Goal: Transaction & Acquisition: Purchase product/service

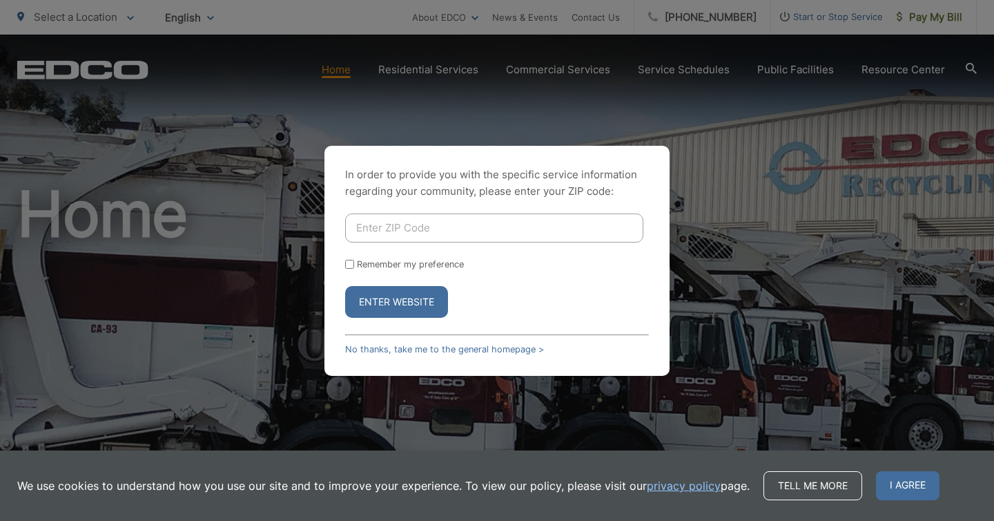
click at [691, 139] on div "In order to provide you with the specific service information regarding your co…" at bounding box center [497, 260] width 994 height 521
click at [418, 229] on input "Enter ZIP Code" at bounding box center [494, 227] width 298 height 29
type input "92078"
click at [354, 265] on div "Remember my preference" at bounding box center [497, 264] width 304 height 10
click at [350, 264] on input "Remember my preference" at bounding box center [349, 264] width 9 height 9
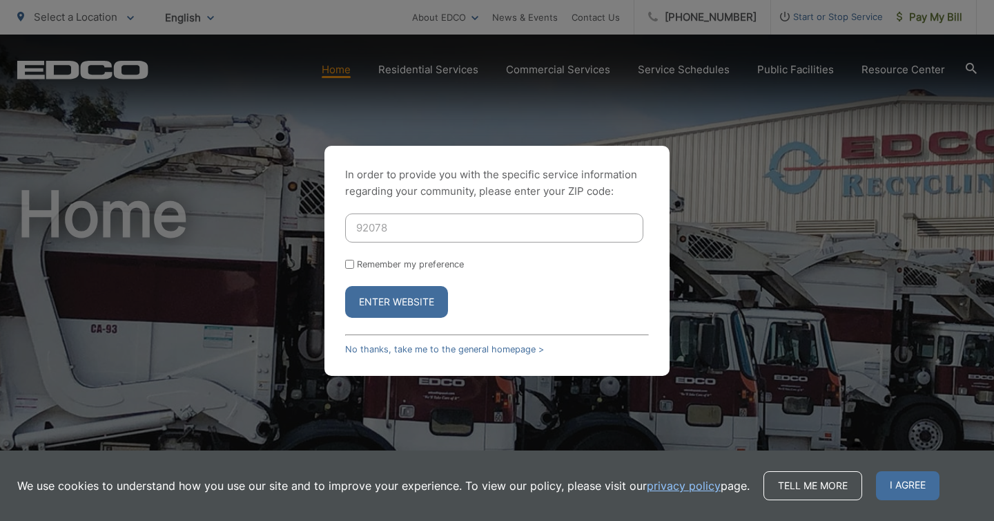
checkbox input "true"
click at [374, 298] on button "Enter Website" at bounding box center [396, 302] width 103 height 32
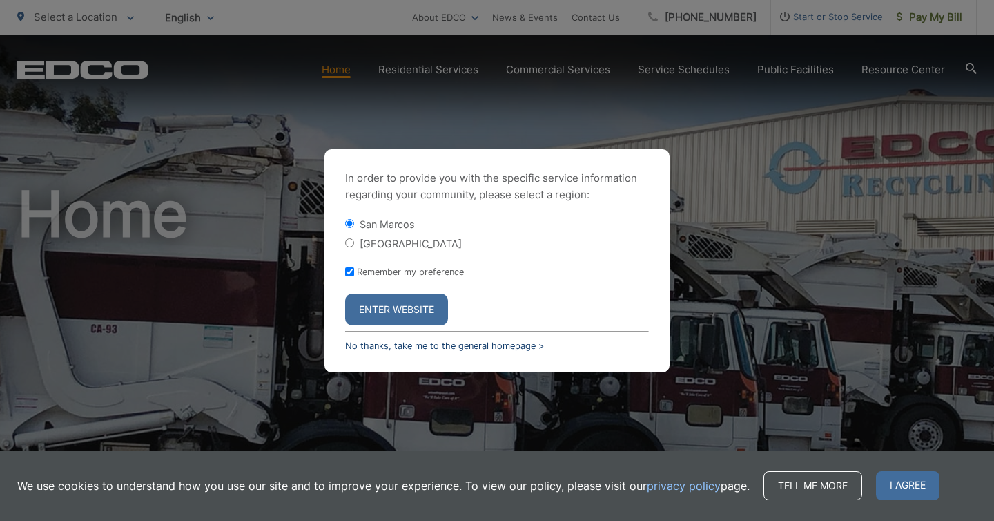
click at [474, 340] on link "No thanks, take me to the general homepage >" at bounding box center [444, 345] width 199 height 10
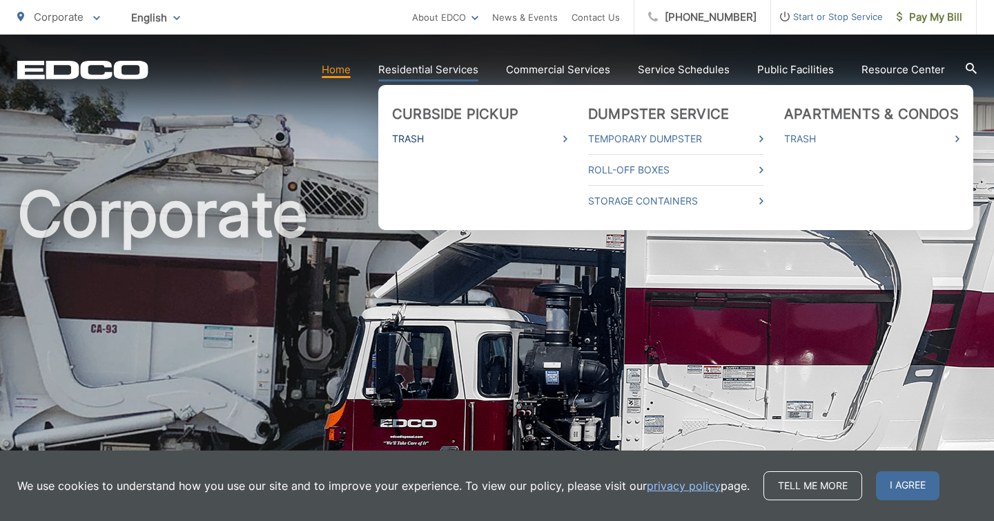
click at [445, 135] on link "Trash" at bounding box center [479, 138] width 175 height 17
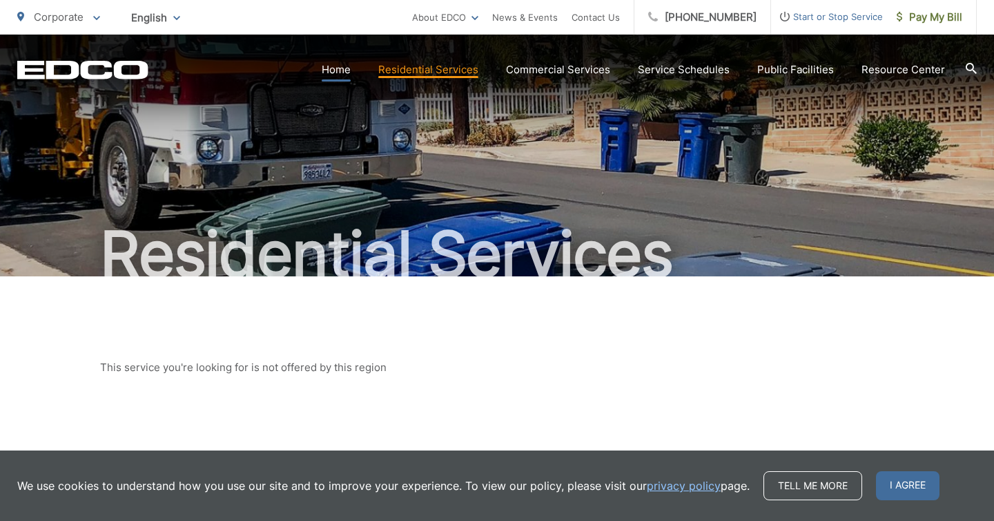
click at [344, 76] on link "Home" at bounding box center [336, 69] width 29 height 17
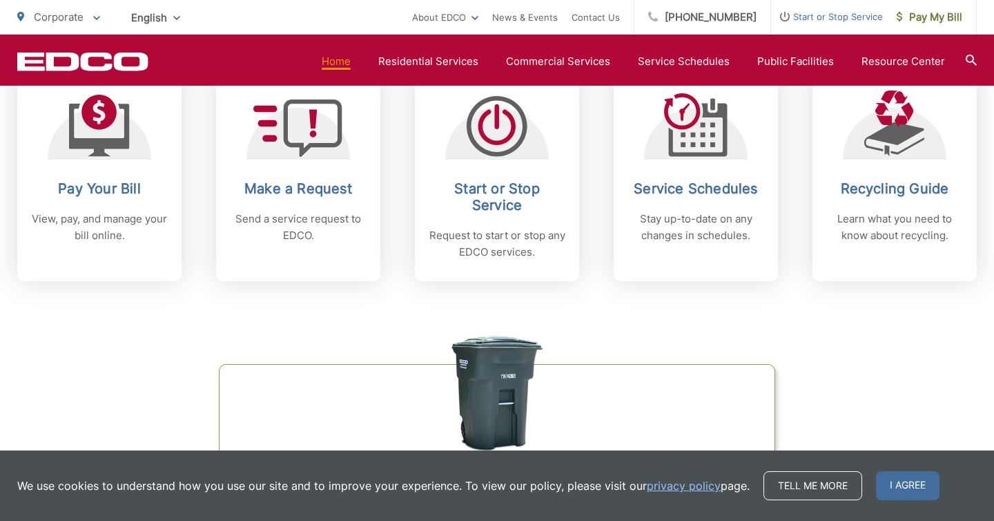
scroll to position [616, 0]
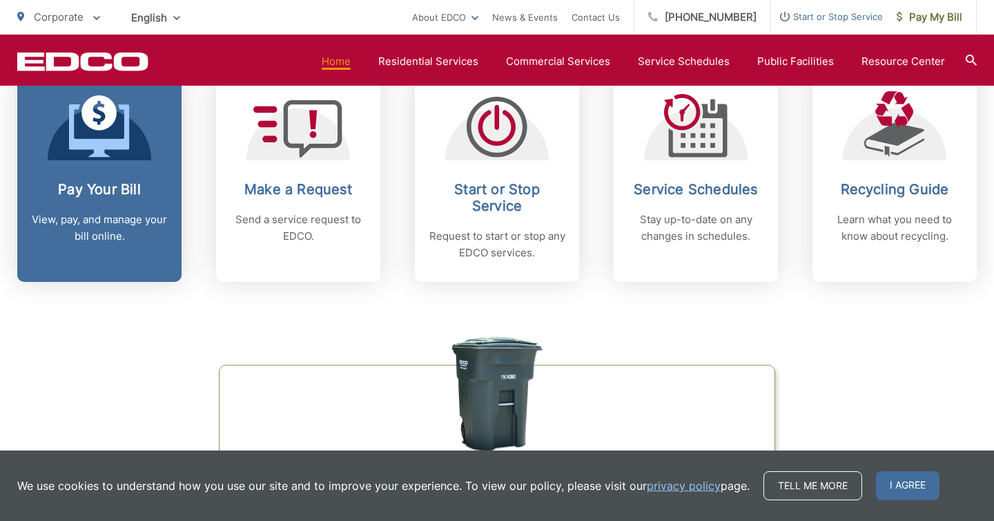
click at [112, 136] on icon at bounding box center [99, 126] width 61 height 62
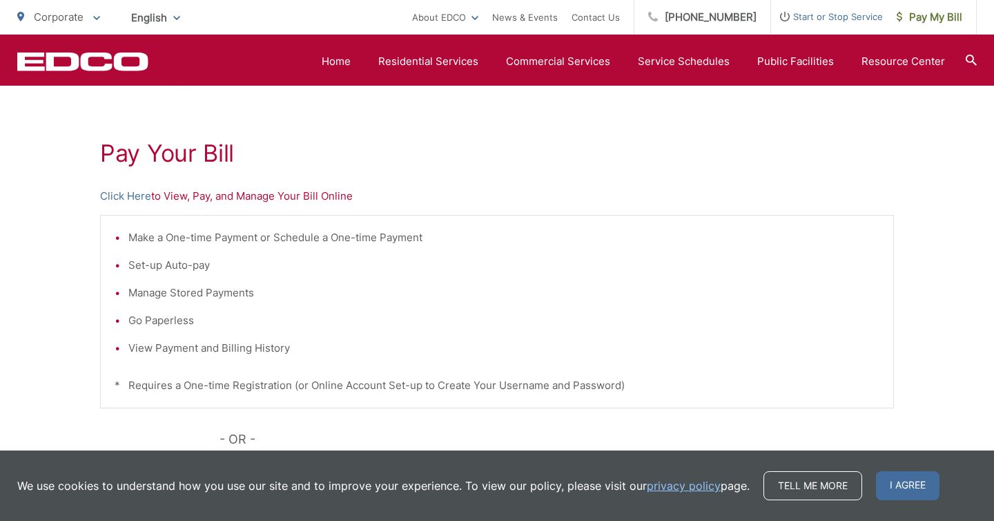
scroll to position [214, 0]
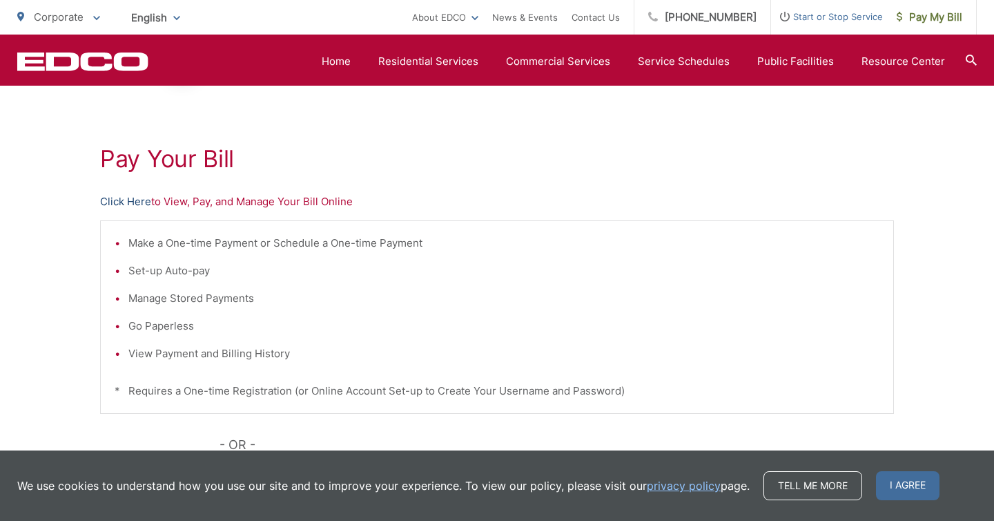
click at [135, 201] on link "Click Here" at bounding box center [125, 201] width 51 height 17
